Goal: Task Accomplishment & Management: Manage account settings

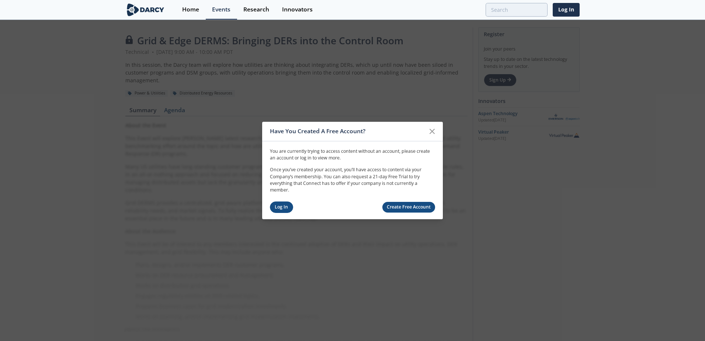
click at [282, 209] on link "Log In" at bounding box center [281, 206] width 23 height 11
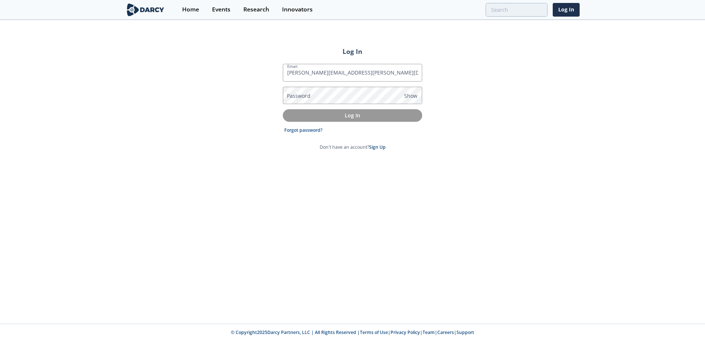
type input "[PERSON_NAME][EMAIL_ADDRESS][PERSON_NAME][DOMAIN_NAME]"
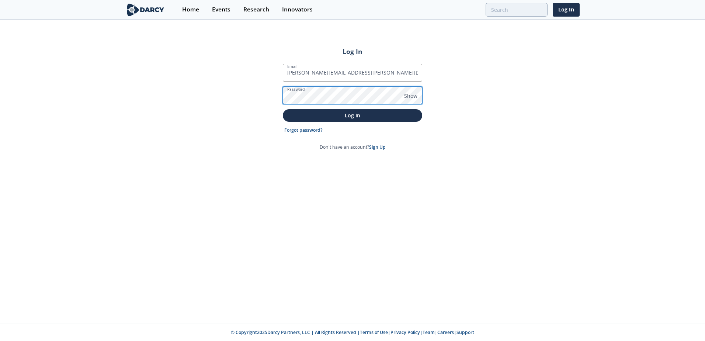
click at [283, 109] on button "Log In" at bounding box center [352, 115] width 139 height 12
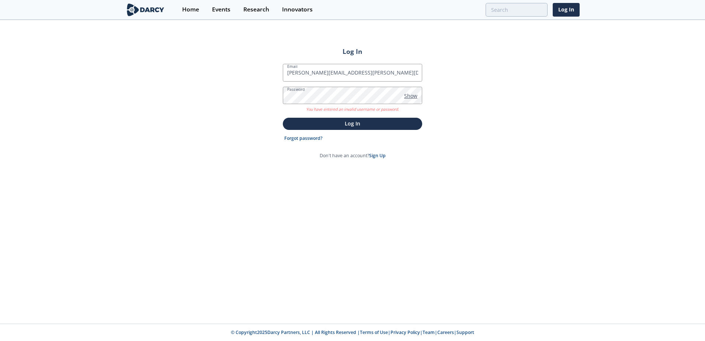
click at [411, 95] on span "Show" at bounding box center [410, 96] width 13 height 8
click at [283, 118] on button "Log In" at bounding box center [352, 124] width 139 height 12
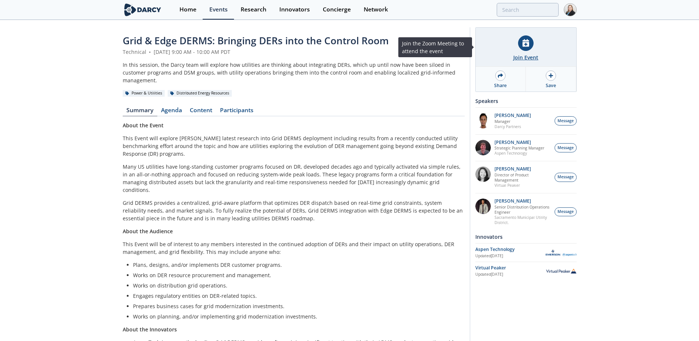
click at [520, 40] on div at bounding box center [525, 42] width 15 height 15
